Goal: Task Accomplishment & Management: Use online tool/utility

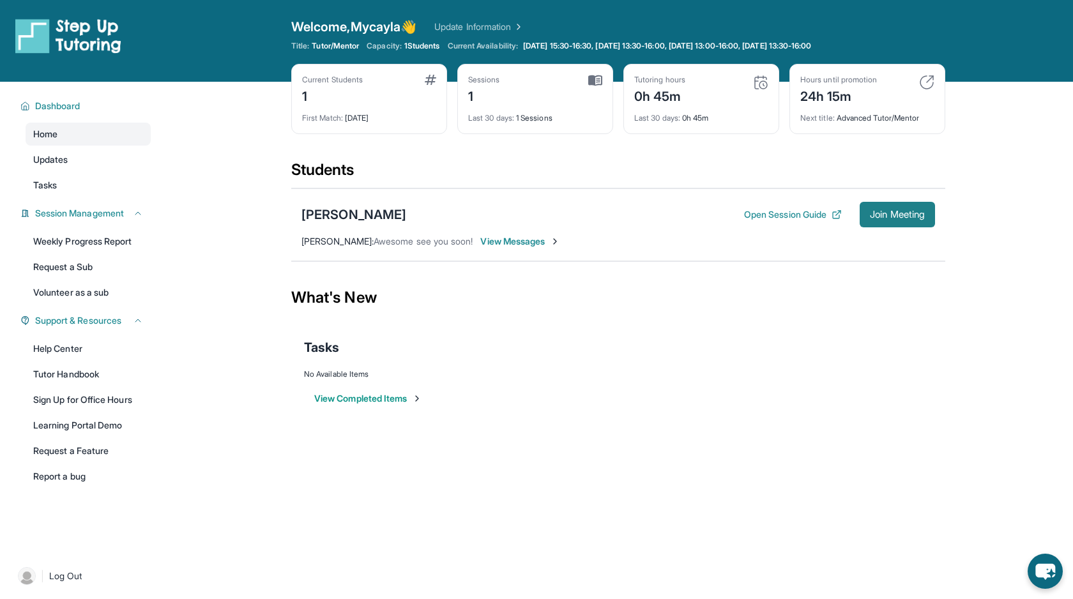
click at [891, 219] on span "Join Meeting" at bounding box center [897, 215] width 55 height 8
click at [356, 155] on div "Current Students 1 First Match : [DATE] Sessions 1 Last 30 days : 1 Sessions Tu…" at bounding box center [618, 112] width 654 height 96
click at [514, 118] on span "Last 30 days :" at bounding box center [491, 118] width 46 height 10
click at [390, 176] on div "Students" at bounding box center [618, 174] width 654 height 28
click at [68, 161] on span "Updates" at bounding box center [50, 159] width 35 height 13
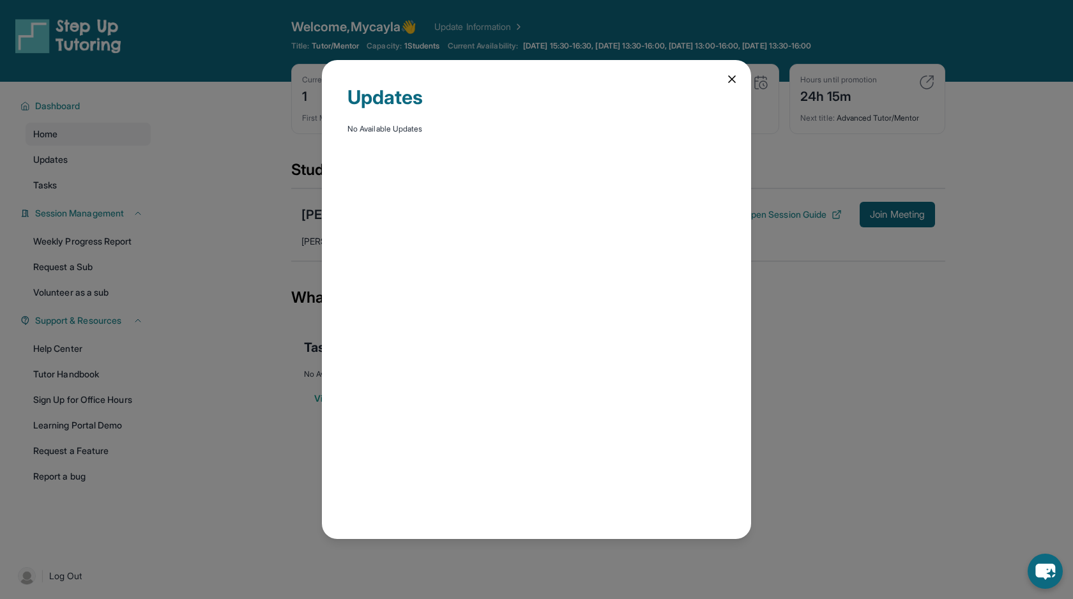
click at [729, 78] on icon at bounding box center [732, 79] width 13 height 13
